Goal: Task Accomplishment & Management: Use online tool/utility

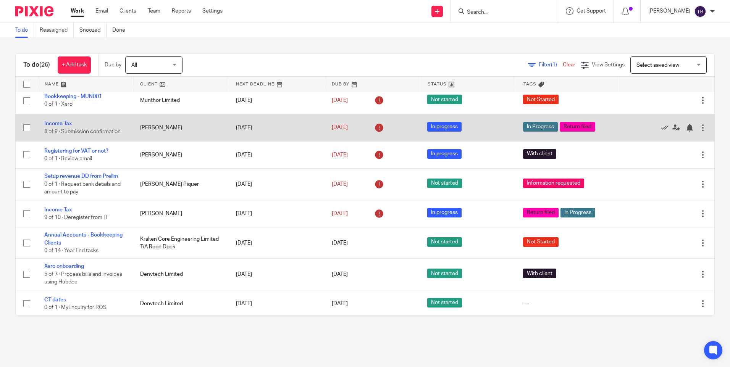
scroll to position [191, 0]
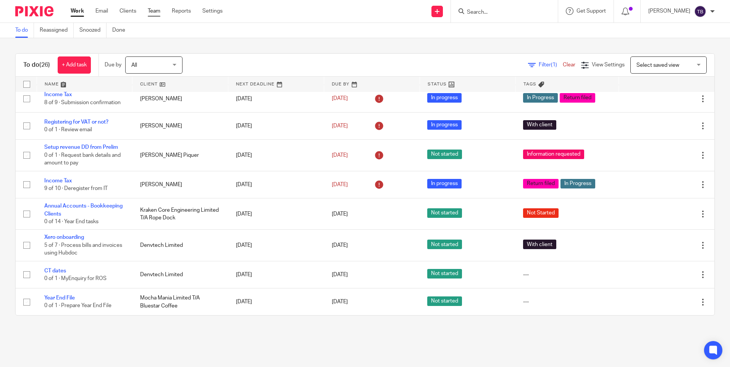
click at [157, 7] on link "Team" at bounding box center [154, 11] width 13 height 8
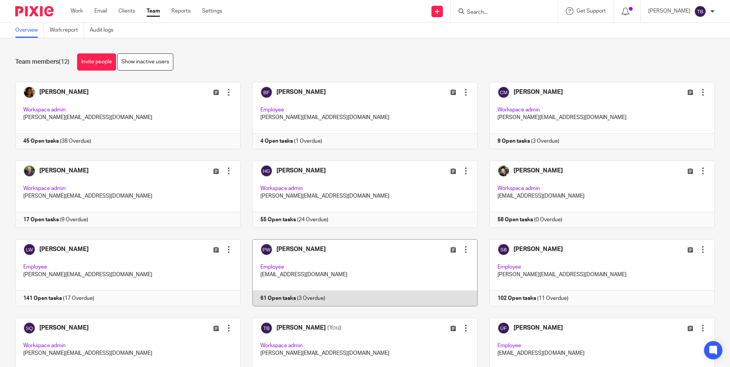
click at [345, 273] on link at bounding box center [359, 272] width 237 height 67
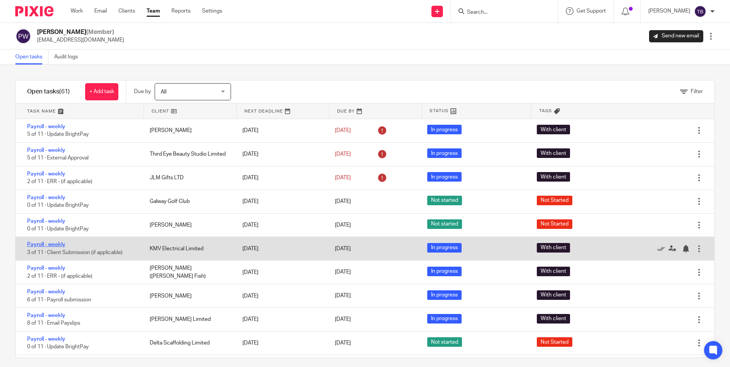
click at [48, 244] on link "Payroll - weekly" at bounding box center [46, 244] width 38 height 5
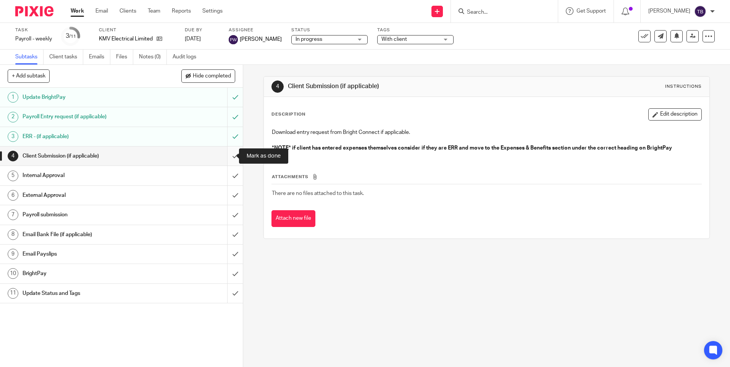
click at [224, 155] on input "submit" at bounding box center [121, 156] width 243 height 19
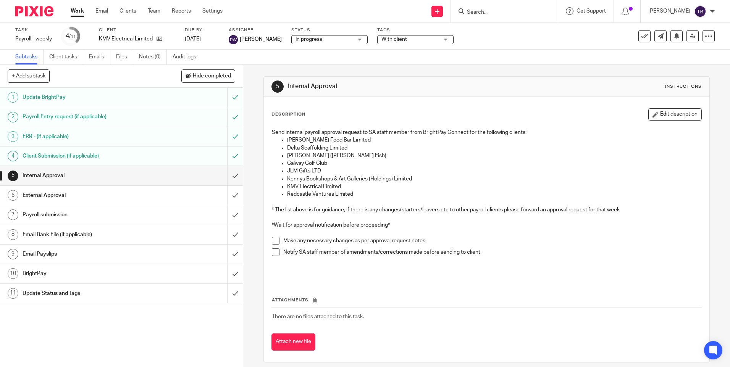
click at [228, 176] on input "submit" at bounding box center [121, 175] width 243 height 19
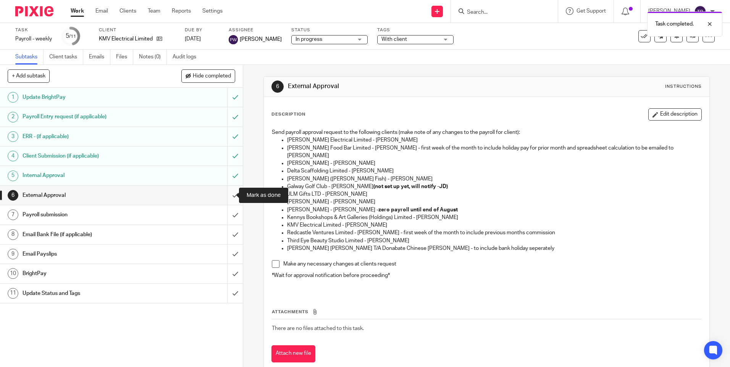
click at [227, 196] on input "submit" at bounding box center [121, 195] width 243 height 19
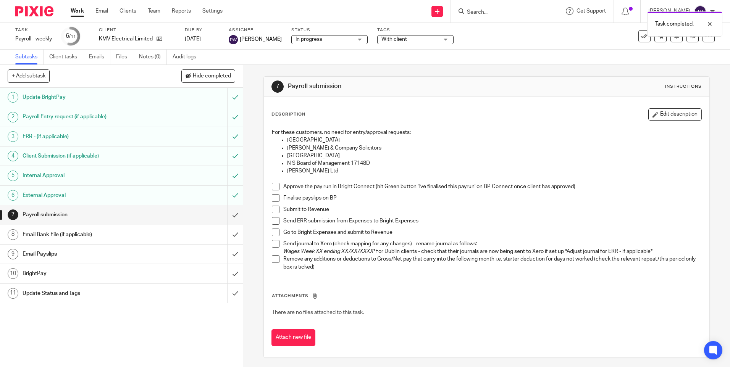
click at [273, 186] on span at bounding box center [276, 187] width 8 height 8
click at [275, 201] on span at bounding box center [276, 198] width 8 height 8
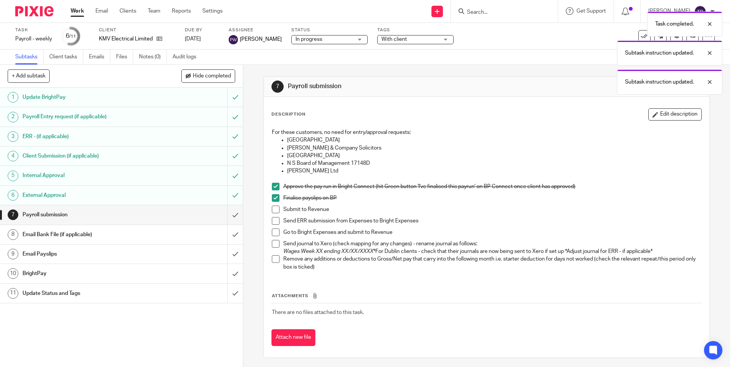
click at [273, 209] on span at bounding box center [276, 210] width 8 height 8
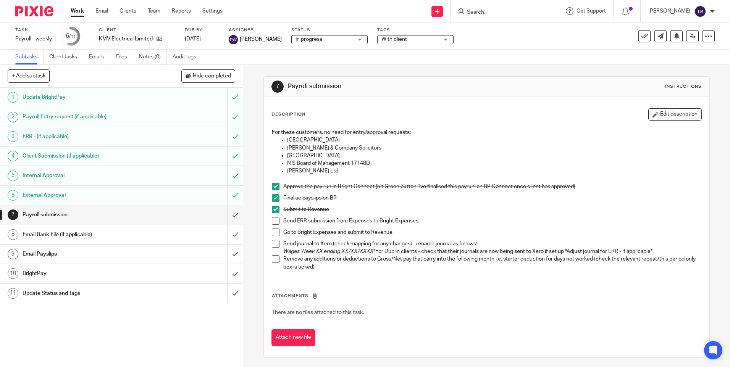
click at [274, 221] on span at bounding box center [276, 221] width 8 height 8
click at [275, 234] on span at bounding box center [276, 233] width 8 height 8
click at [274, 244] on span at bounding box center [276, 244] width 8 height 8
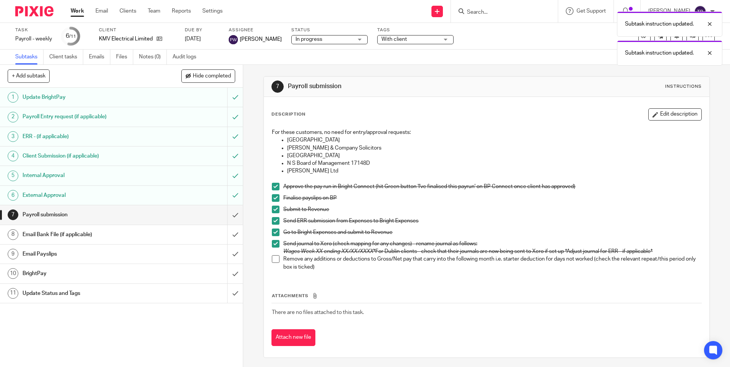
click at [274, 260] on span at bounding box center [276, 259] width 8 height 8
click at [225, 212] on input "submit" at bounding box center [121, 214] width 243 height 19
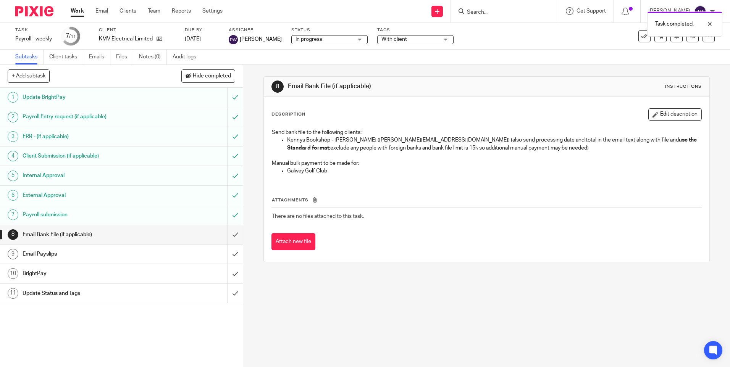
click at [228, 235] on input "submit" at bounding box center [121, 234] width 243 height 19
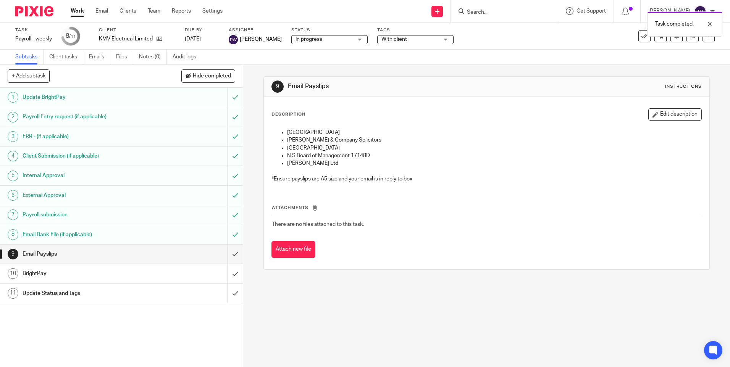
click at [228, 251] on input "submit" at bounding box center [121, 254] width 243 height 19
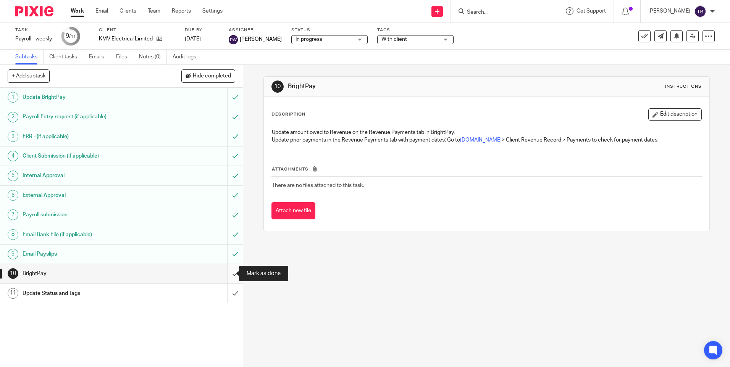
click at [229, 270] on input "submit" at bounding box center [121, 273] width 243 height 19
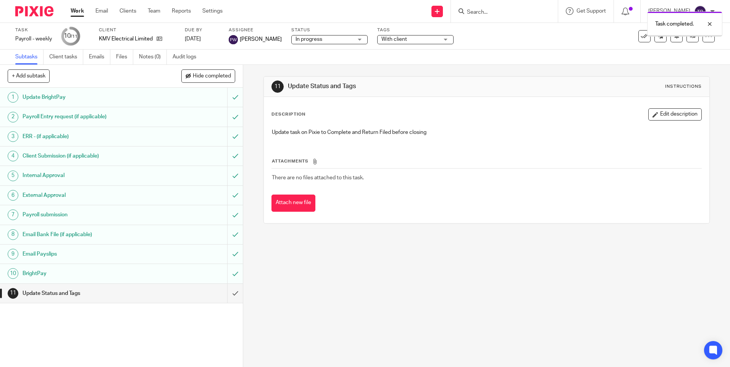
click at [227, 297] on input "submit" at bounding box center [121, 293] width 243 height 19
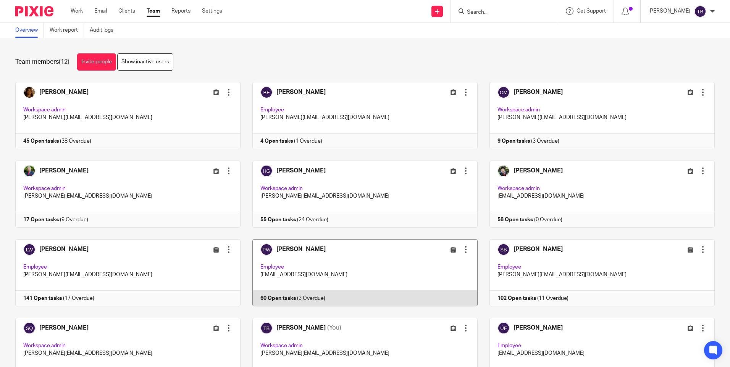
click at [365, 270] on link at bounding box center [359, 272] width 237 height 67
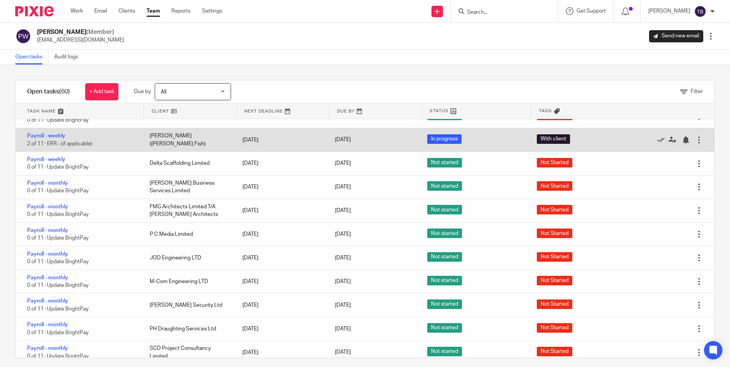
scroll to position [229, 0]
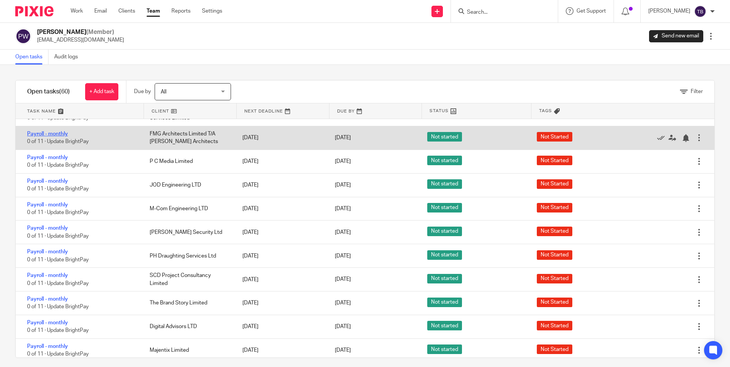
click at [53, 134] on link "Payroll - monthly" at bounding box center [47, 133] width 41 height 5
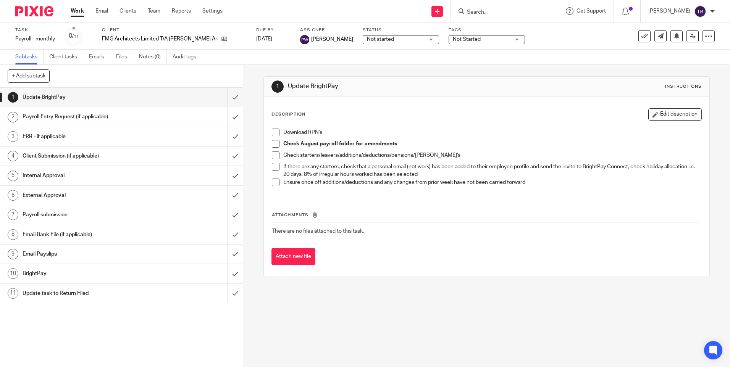
click at [157, 117] on div "Payroll Entry Request (if applicable)" at bounding box center [121, 116] width 197 height 11
